Goal: Task Accomplishment & Management: Use online tool/utility

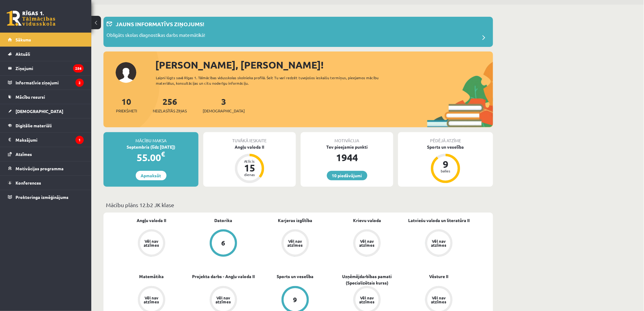
scroll to position [34, 0]
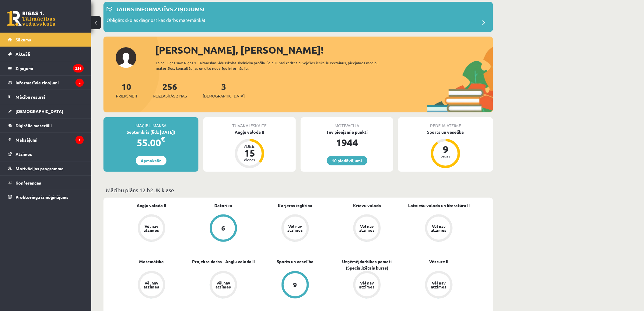
click at [219, 88] on div "3 Ieskaites" at bounding box center [224, 89] width 42 height 19
click at [213, 95] on span "[DEMOGRAPHIC_DATA]" at bounding box center [224, 96] width 42 height 6
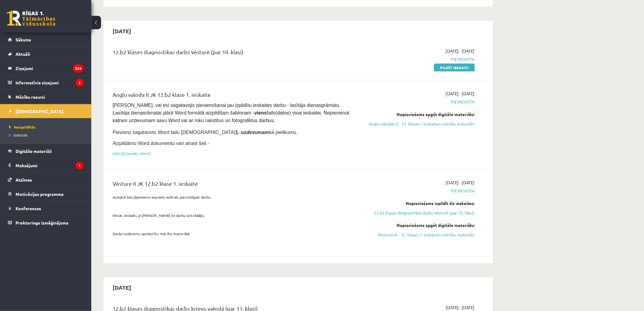
scroll to position [304, 0]
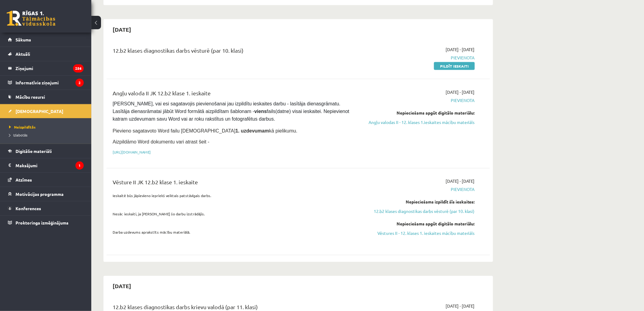
click at [464, 48] on div "[DATE] - [DATE] [GEOGRAPHIC_DATA] Pildīt ieskaiti" at bounding box center [417, 57] width 124 height 23
click at [463, 62] on link "Pildīt ieskaiti" at bounding box center [454, 66] width 41 height 8
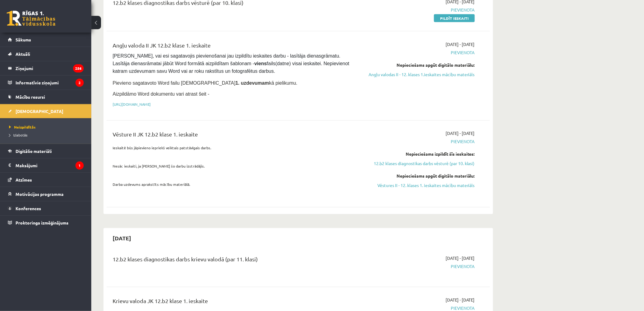
scroll to position [338, 0]
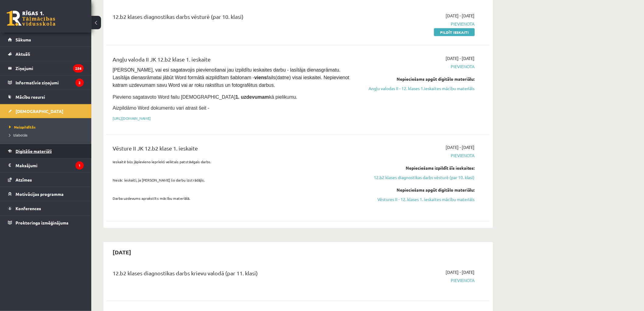
click at [46, 150] on span "Digitālie materiāli" at bounding box center [34, 150] width 36 height 5
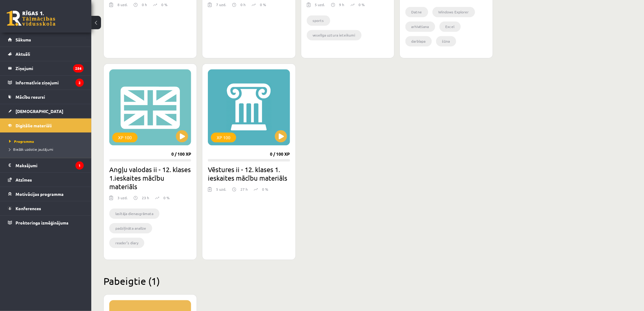
scroll to position [507, 0]
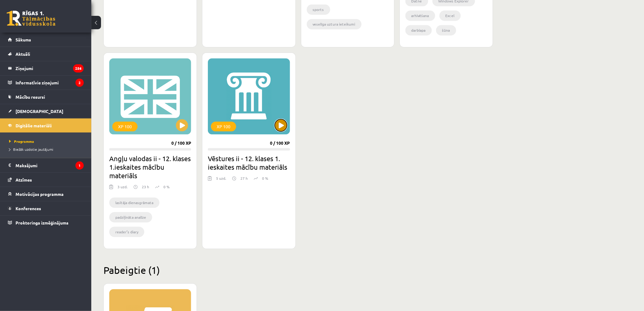
click at [280, 125] on button at bounding box center [281, 125] width 12 height 12
